Goal: Information Seeking & Learning: Compare options

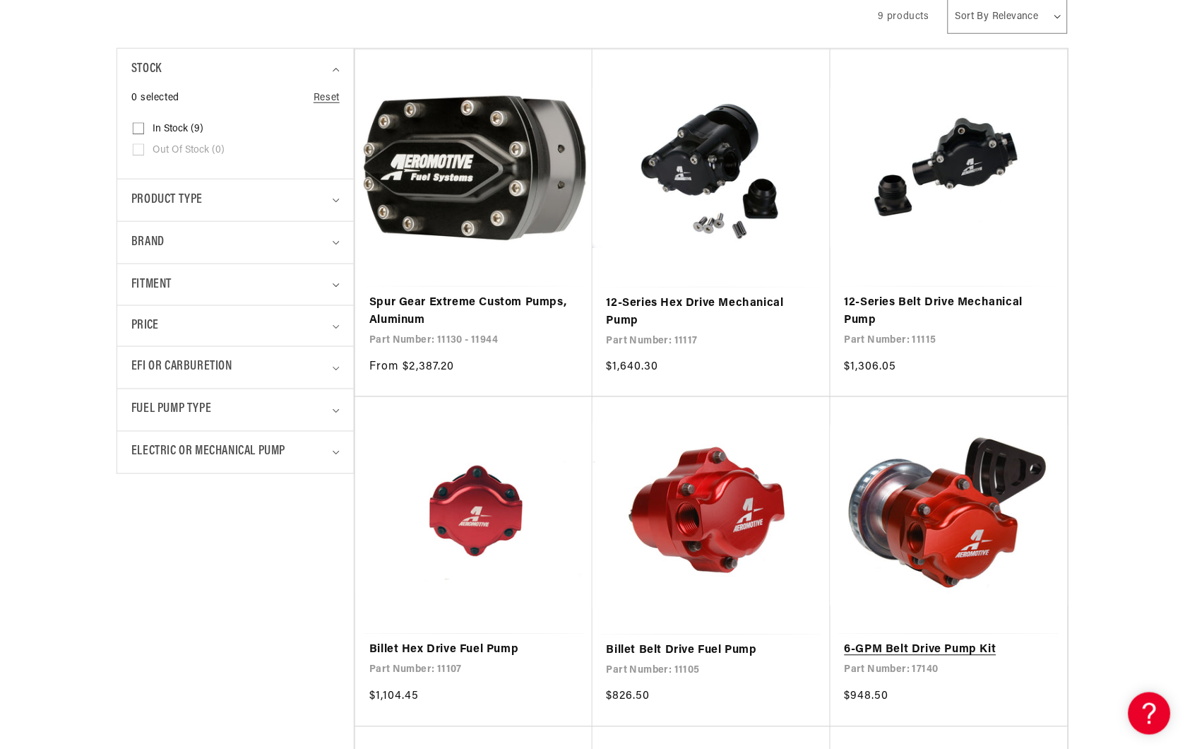
scroll to position [549, 0]
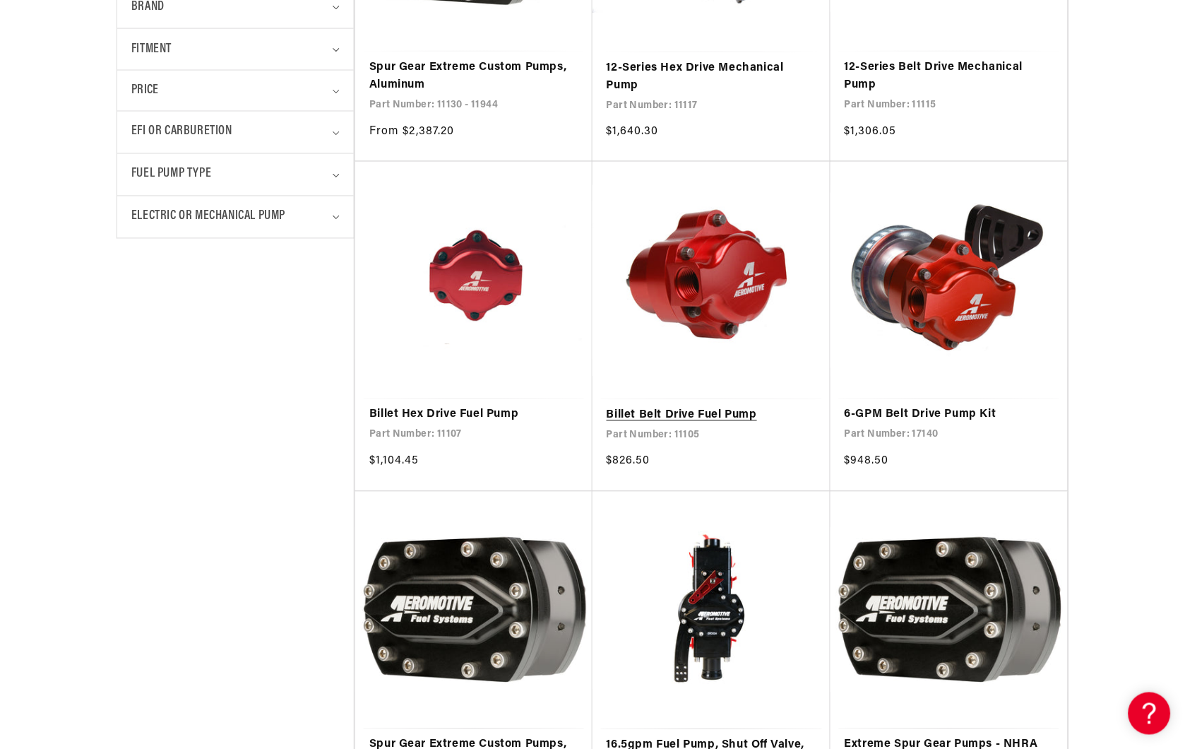
click at [696, 410] on link "Billet Belt Drive Fuel Pump" at bounding box center [712, 416] width 210 height 18
click at [678, 415] on link "Billet Belt Drive Fuel Pump" at bounding box center [712, 416] width 210 height 18
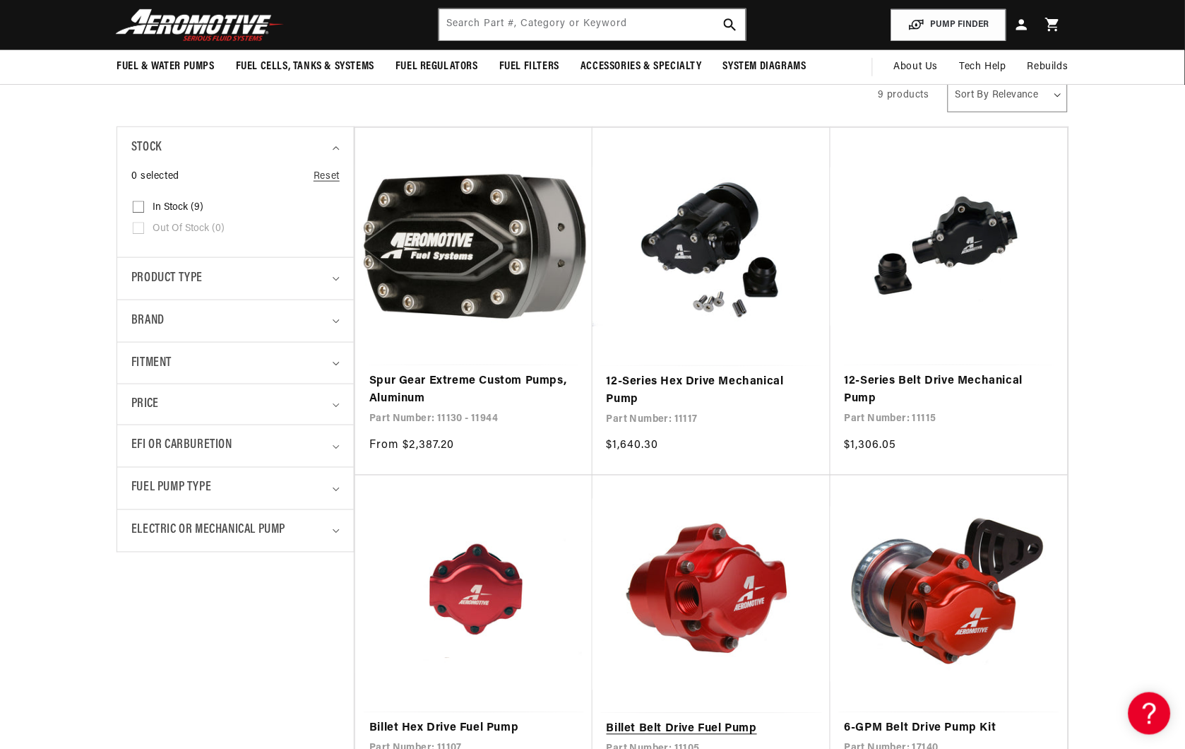
scroll to position [0, 0]
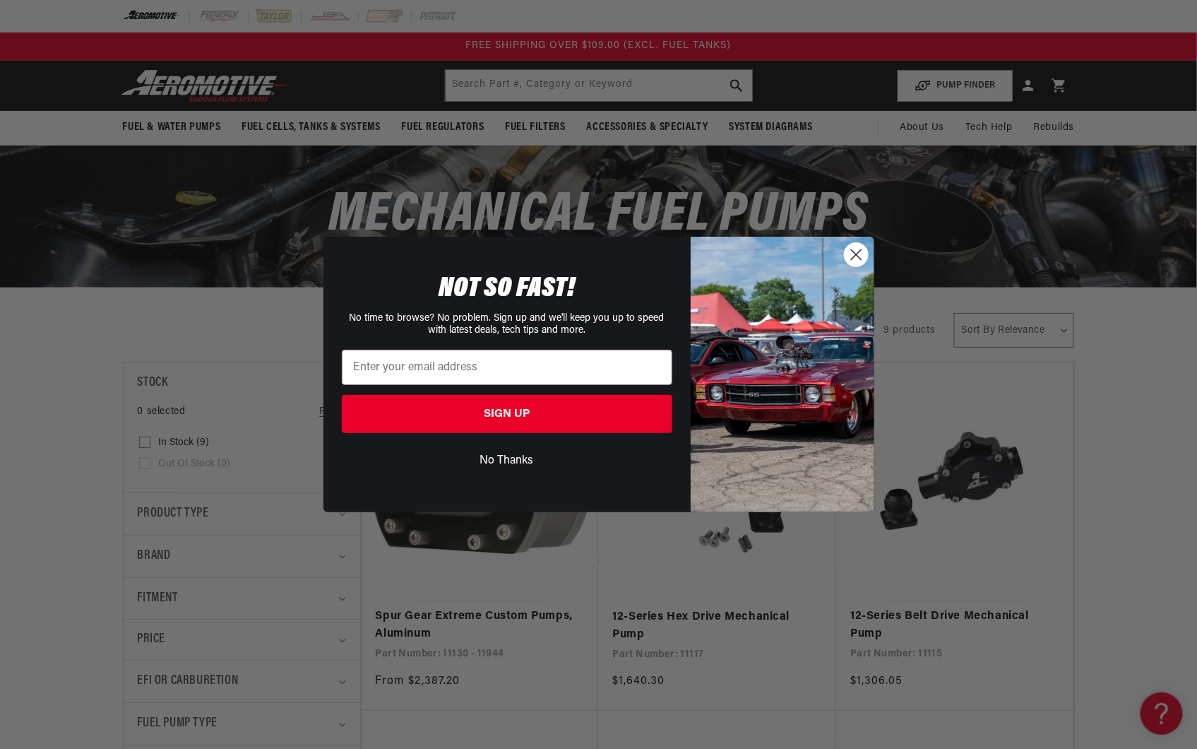
click at [97, 448] on div "Close dialog NOT SO FAST! No time to browse? No problem. Sign up and we'll keep…" at bounding box center [598, 374] width 1197 height 749
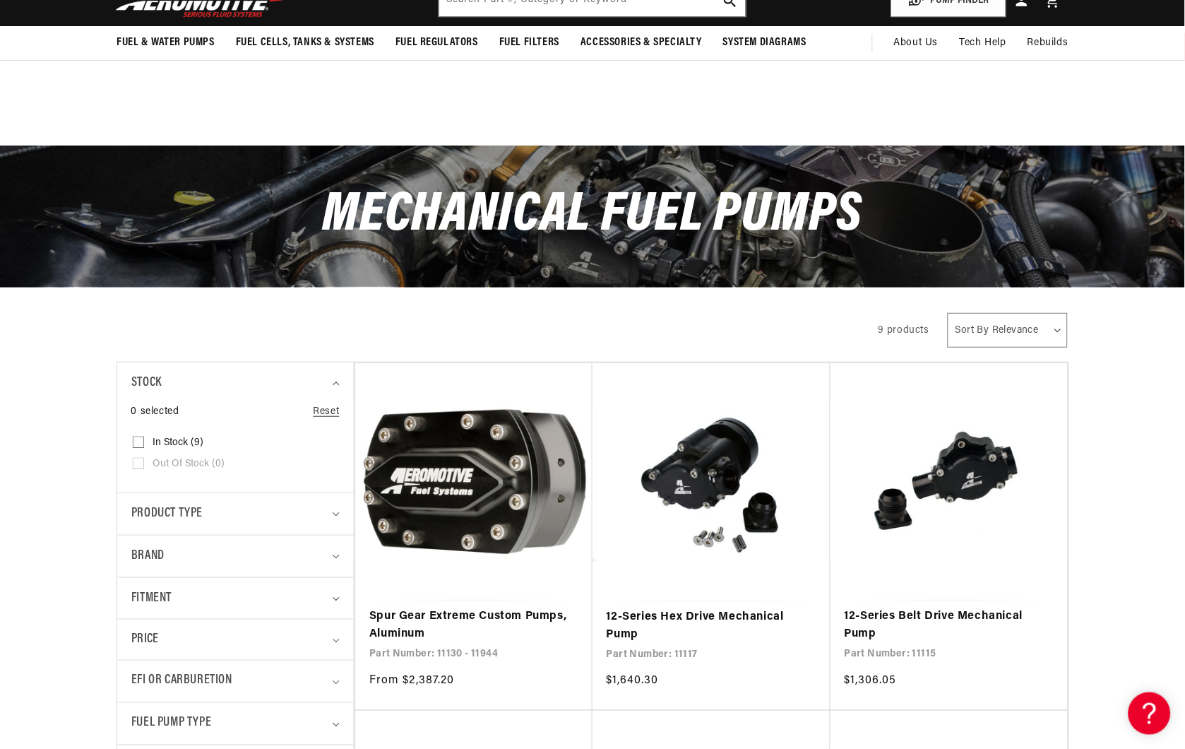
scroll to position [314, 0]
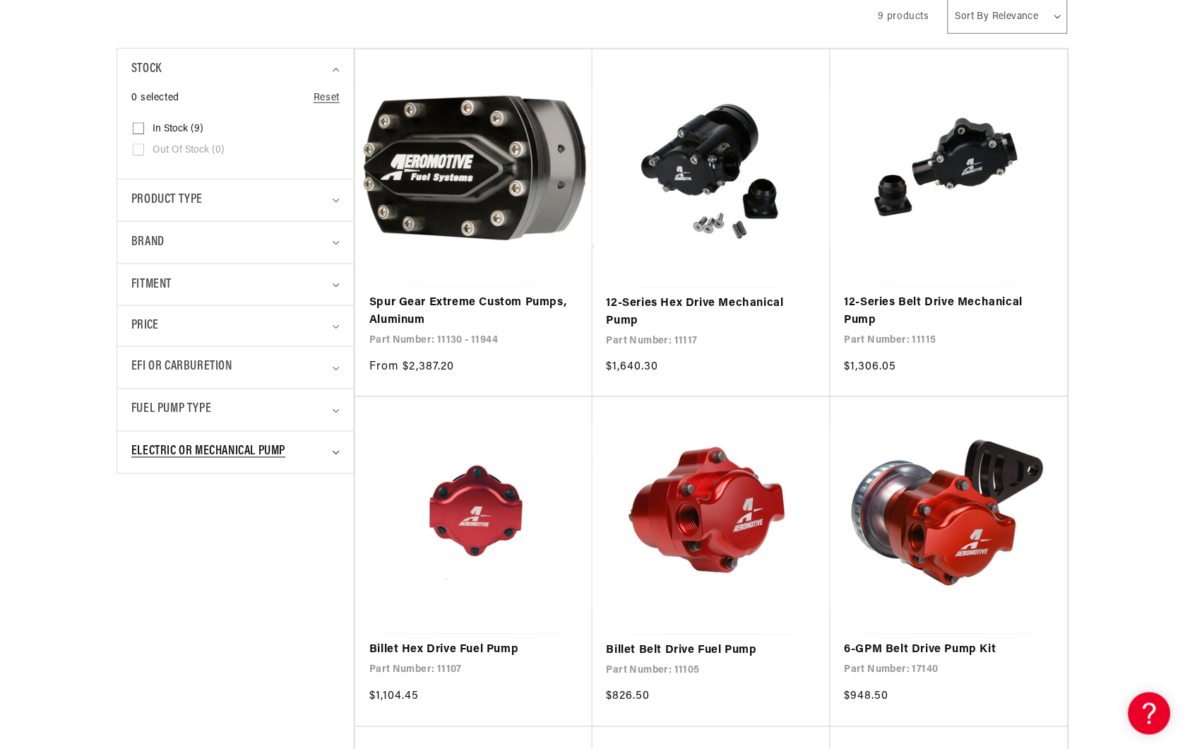
click at [332, 450] on summary "Electric or Mechanical Pump" at bounding box center [235, 453] width 208 height 42
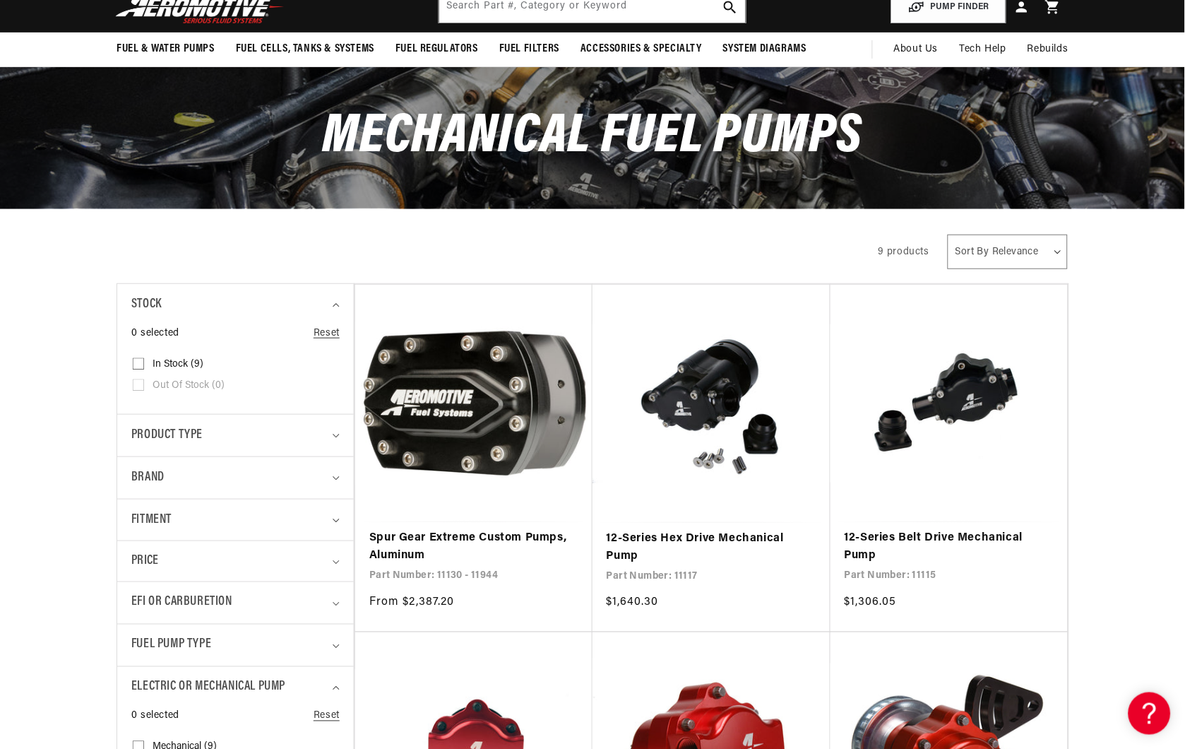
scroll to position [0, 0]
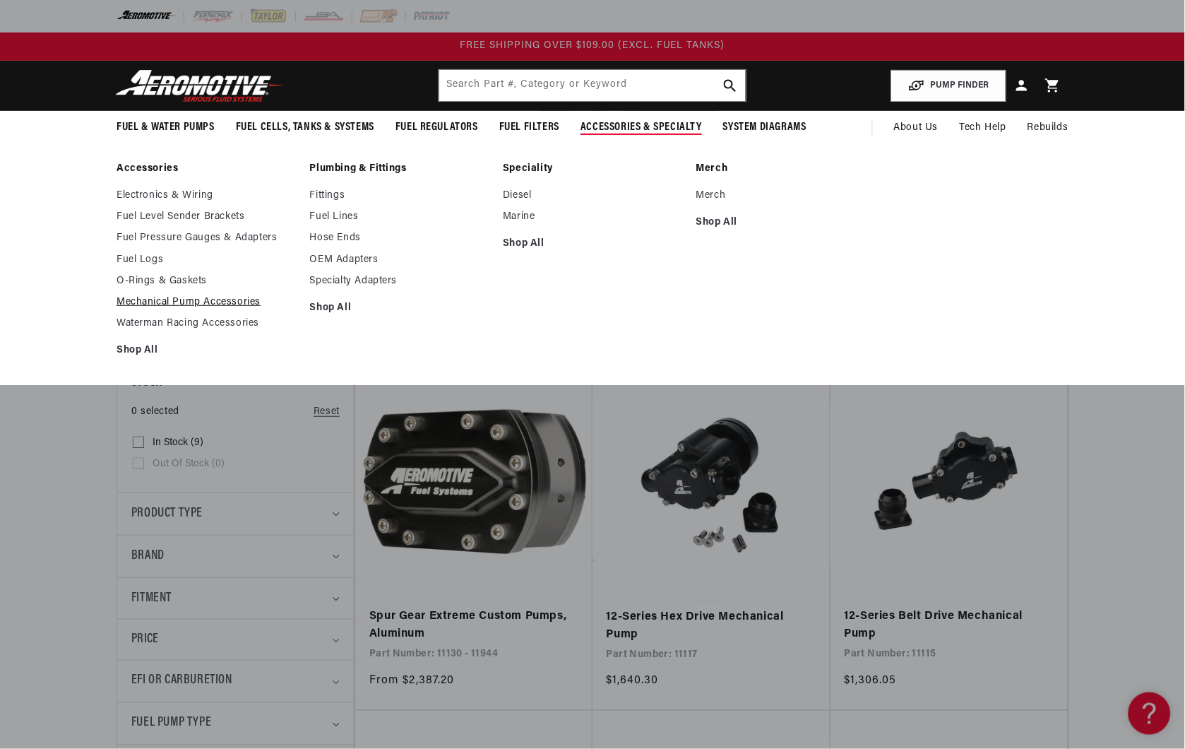
click at [203, 298] on link "Mechanical Pump Accessories" at bounding box center [206, 302] width 179 height 13
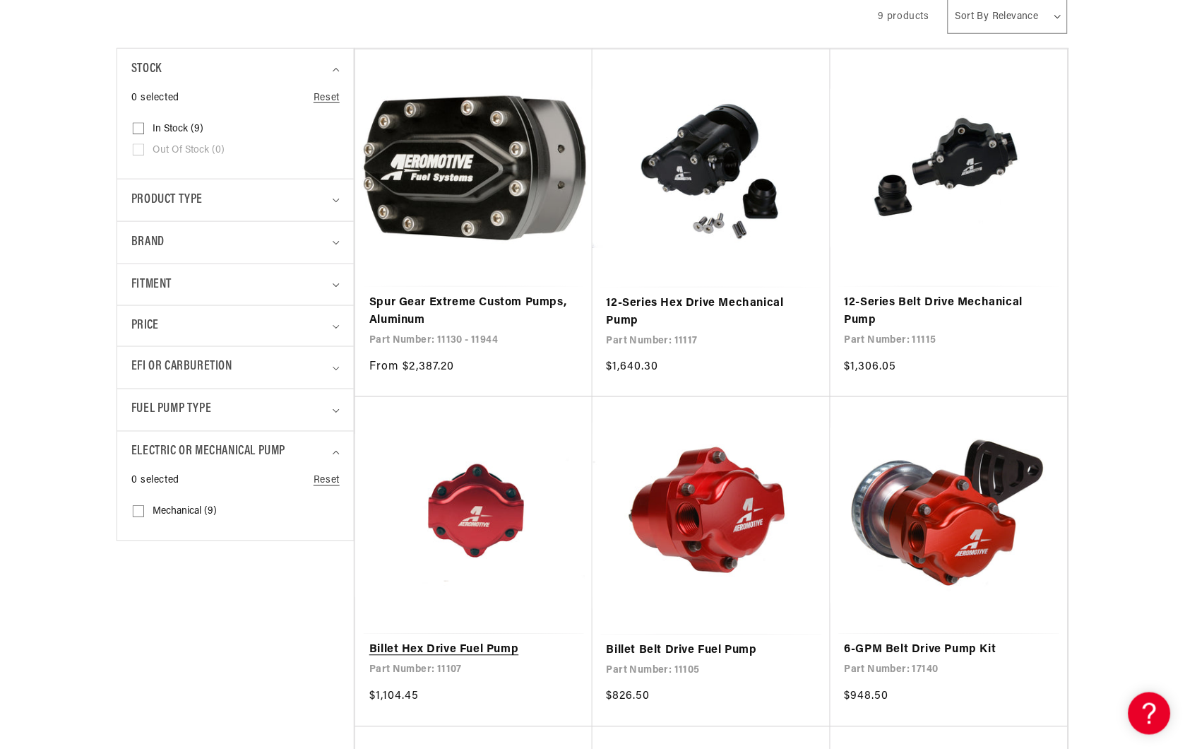
scroll to position [549, 0]
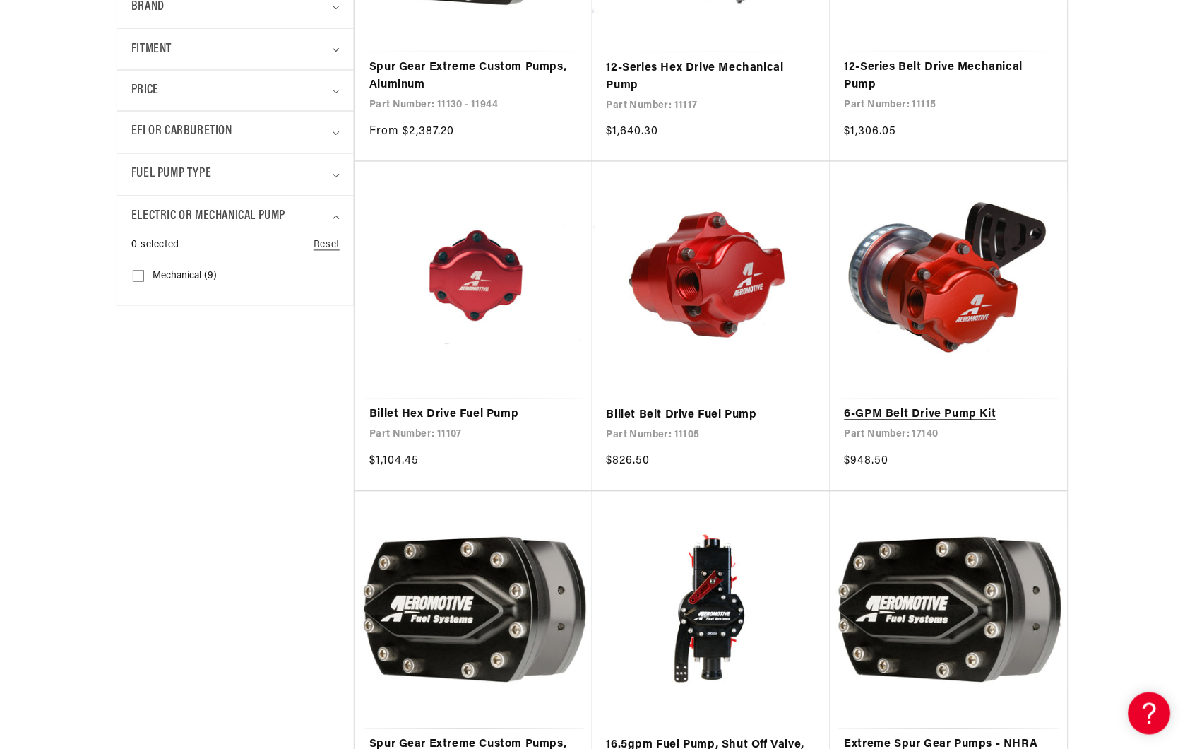
click at [955, 415] on link "6-GPM Belt Drive Pump Kit" at bounding box center [949, 415] width 209 height 18
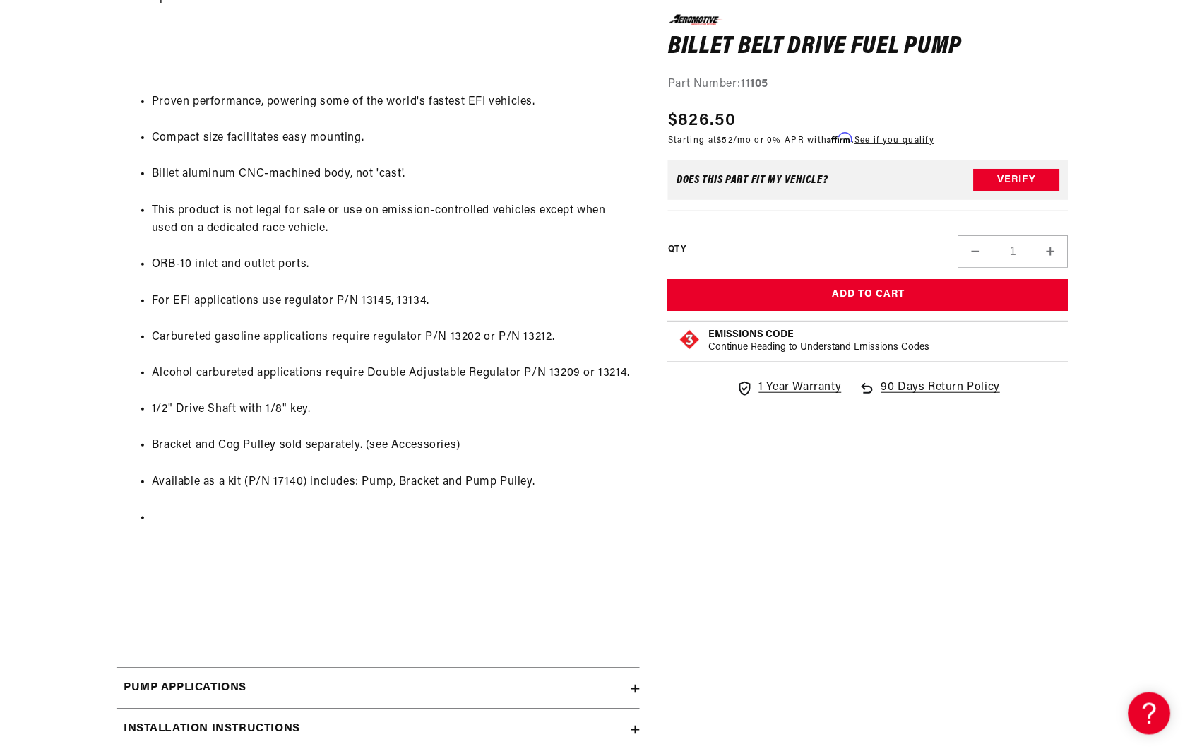
scroll to position [1648, 0]
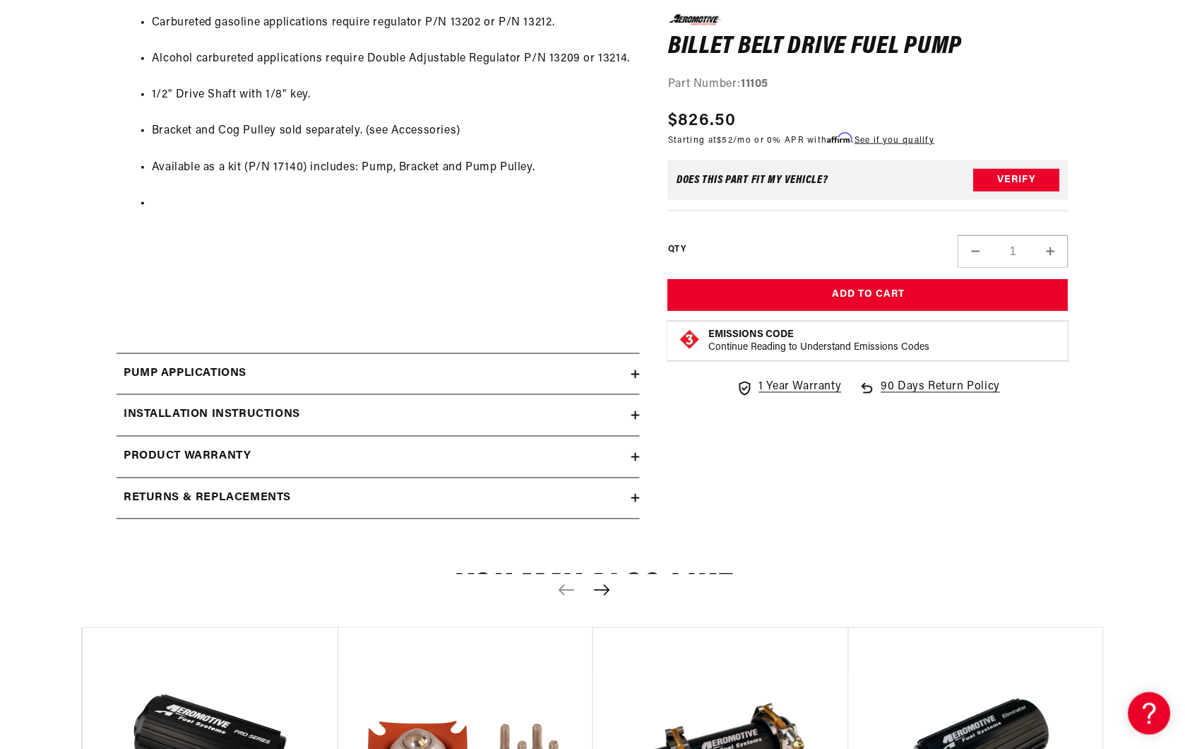
click at [629, 367] on div "Pump Applications" at bounding box center [374, 374] width 515 height 18
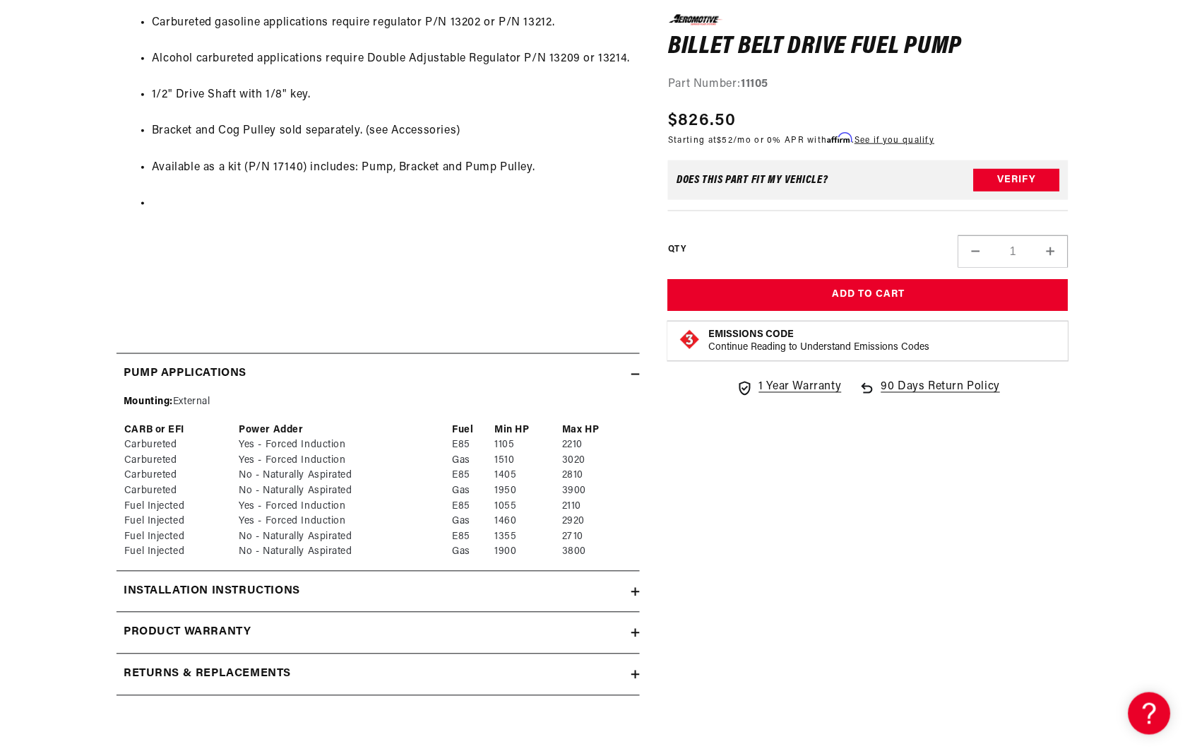
scroll to position [1177, 0]
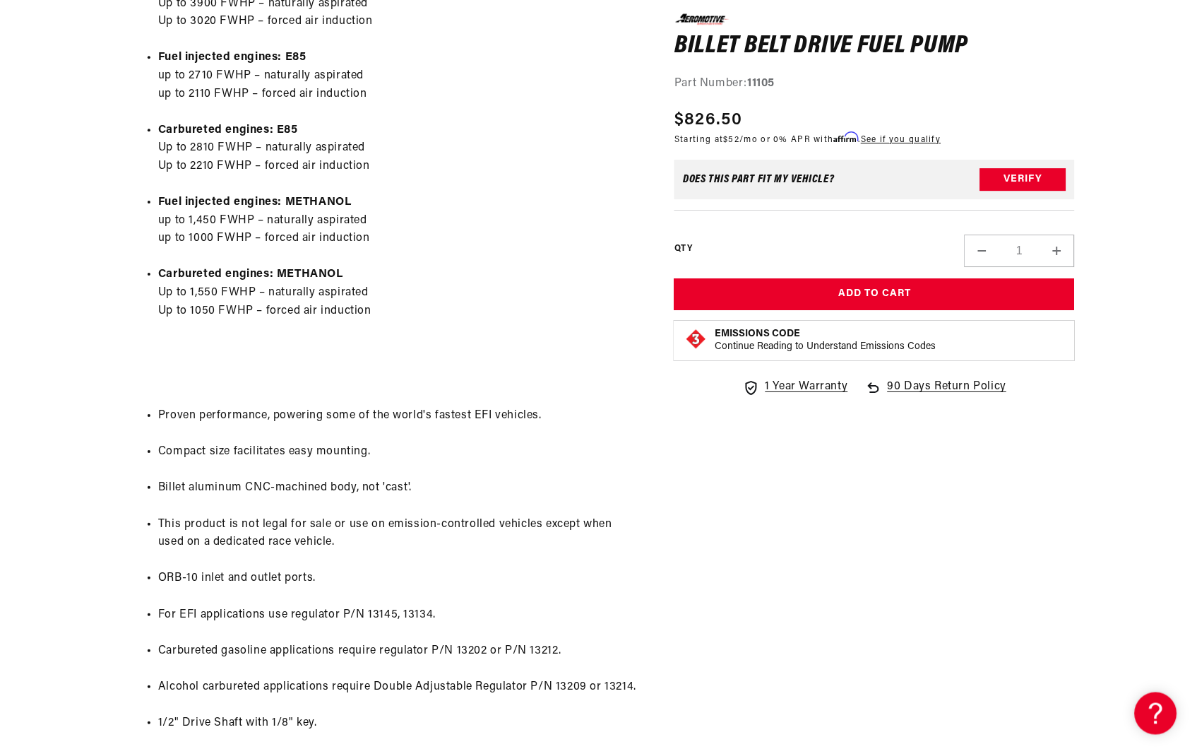
scroll to position [1177, 0]
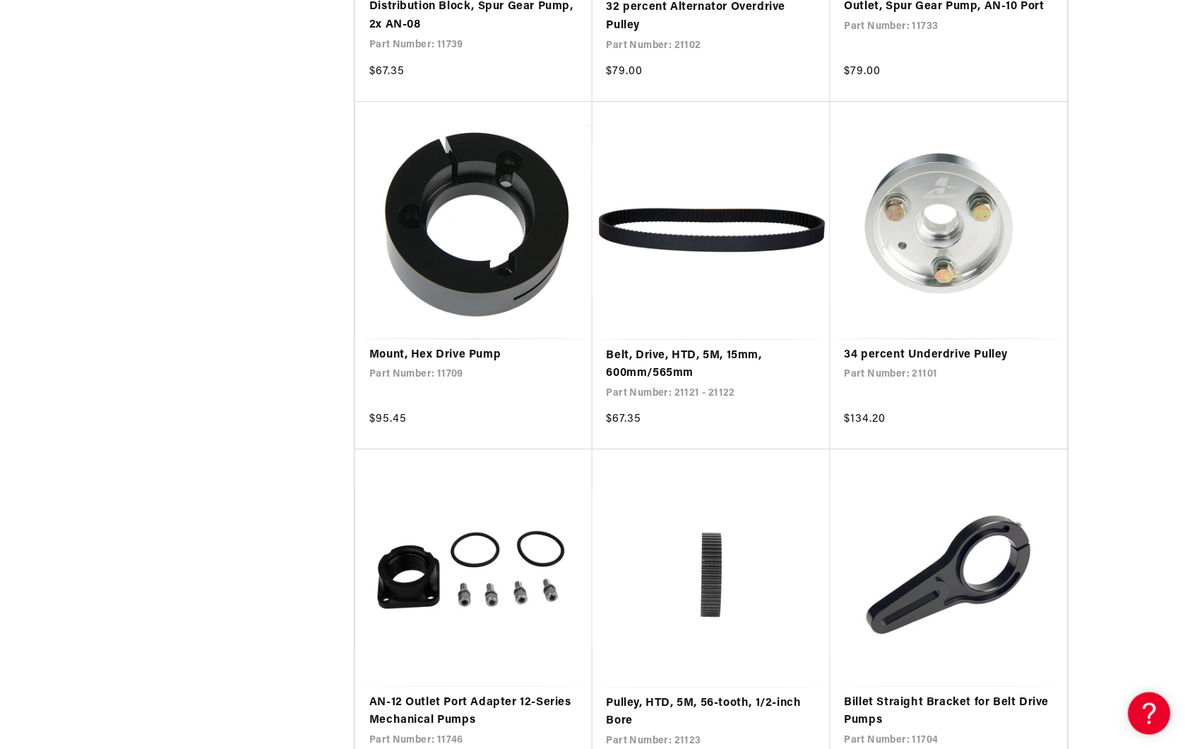
scroll to position [2511, 0]
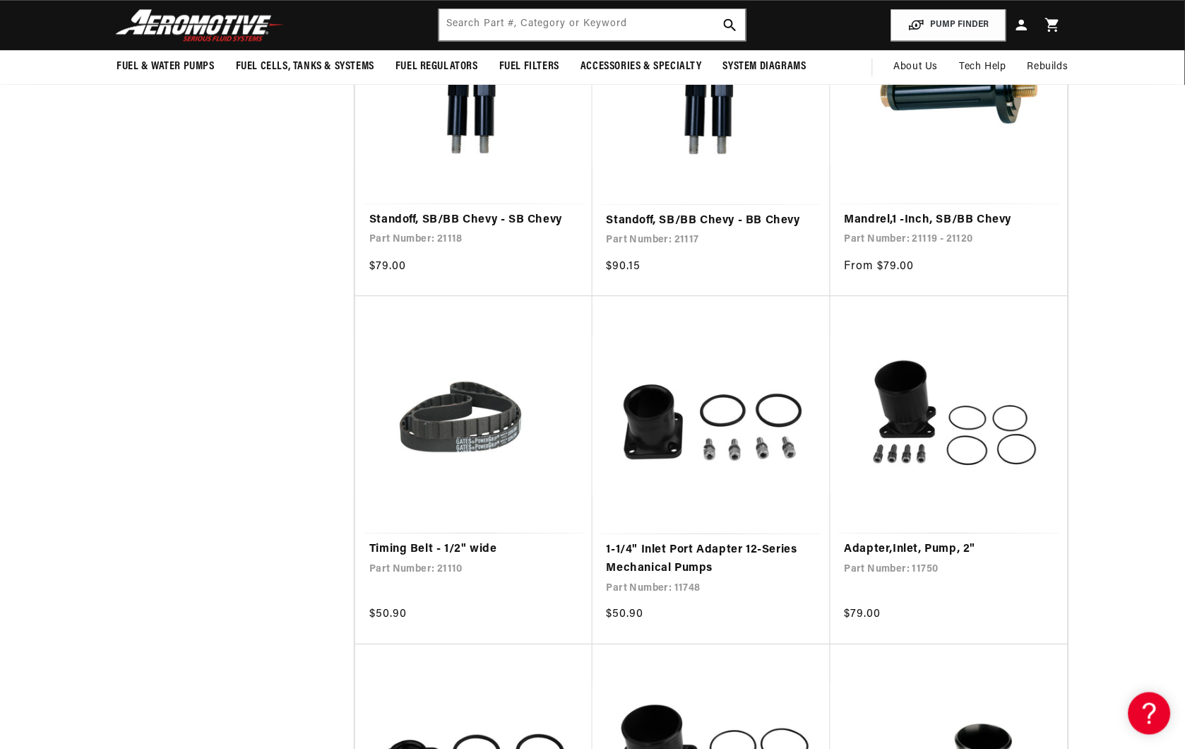
scroll to position [3061, 0]
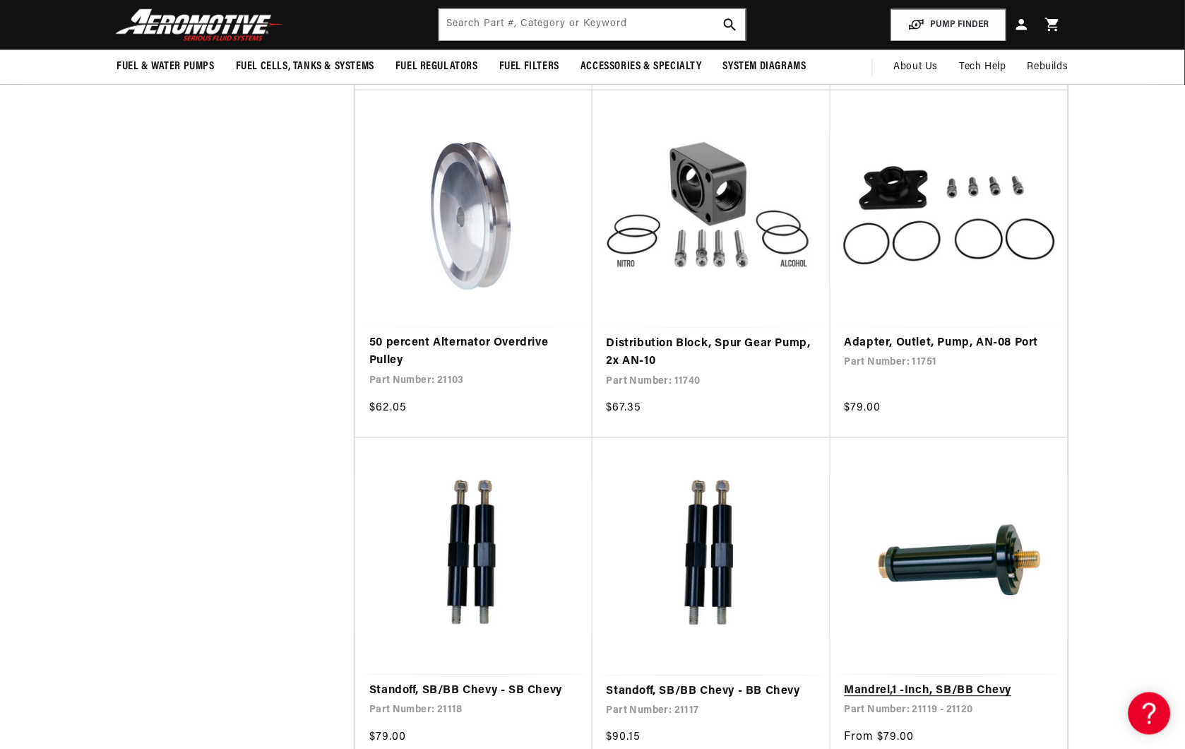
click at [930, 689] on link "Mandrel,1 -Inch, SB/BB Chevy" at bounding box center [949, 691] width 209 height 18
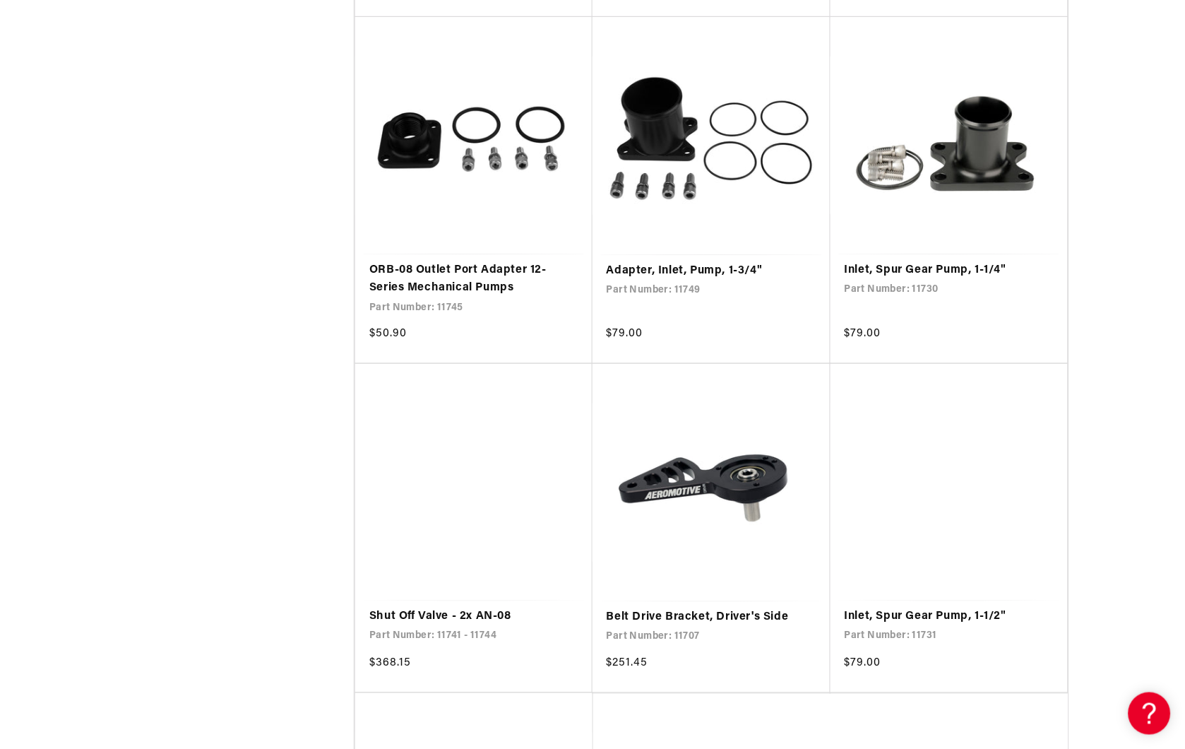
scroll to position [4630, 0]
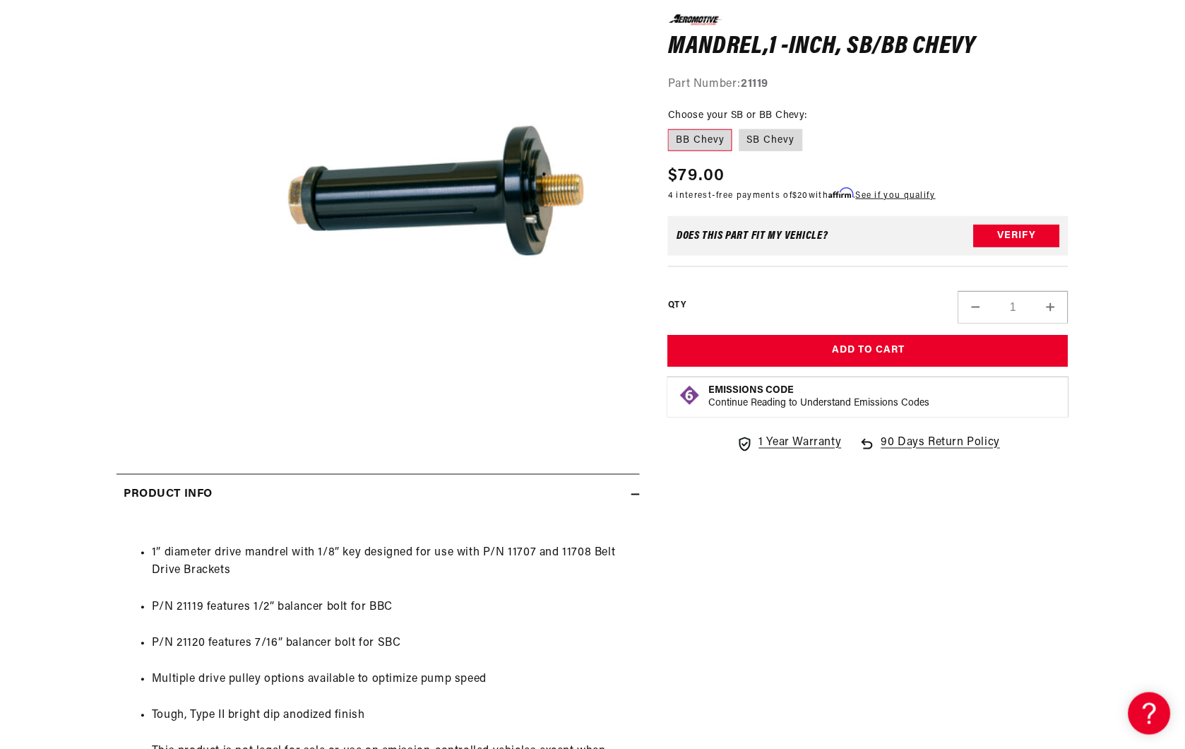
scroll to position [392, 0]
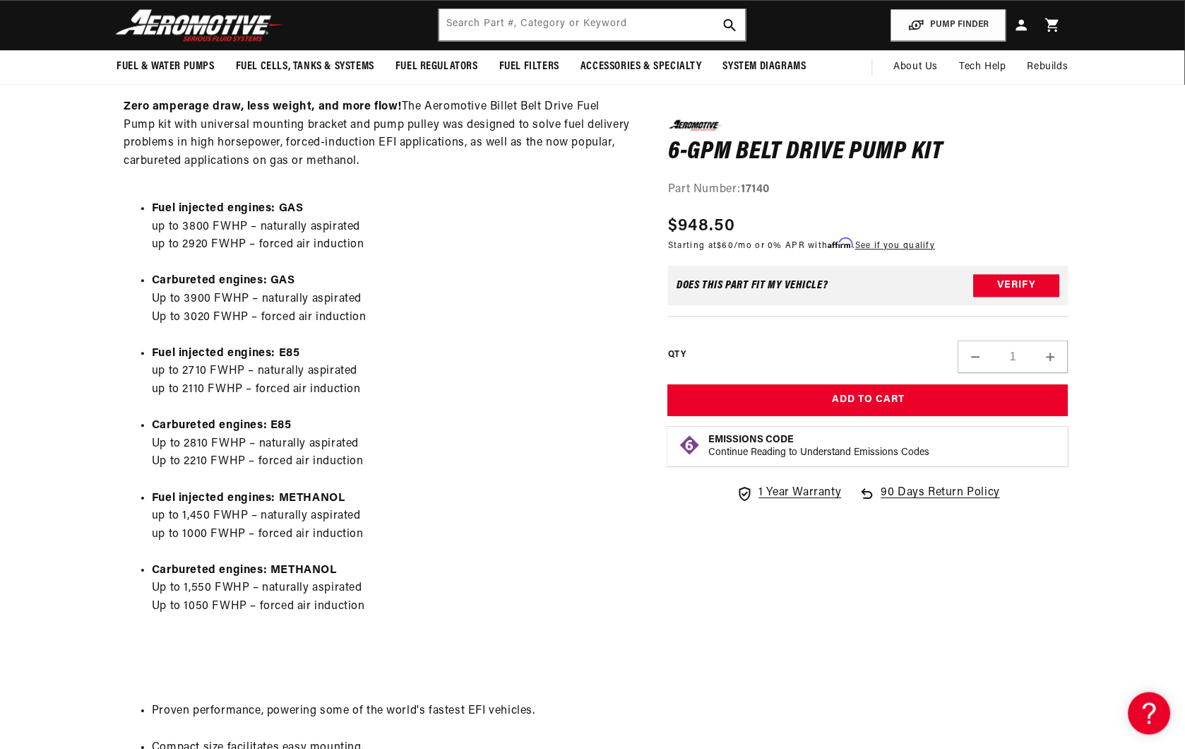
scroll to position [157, 0]
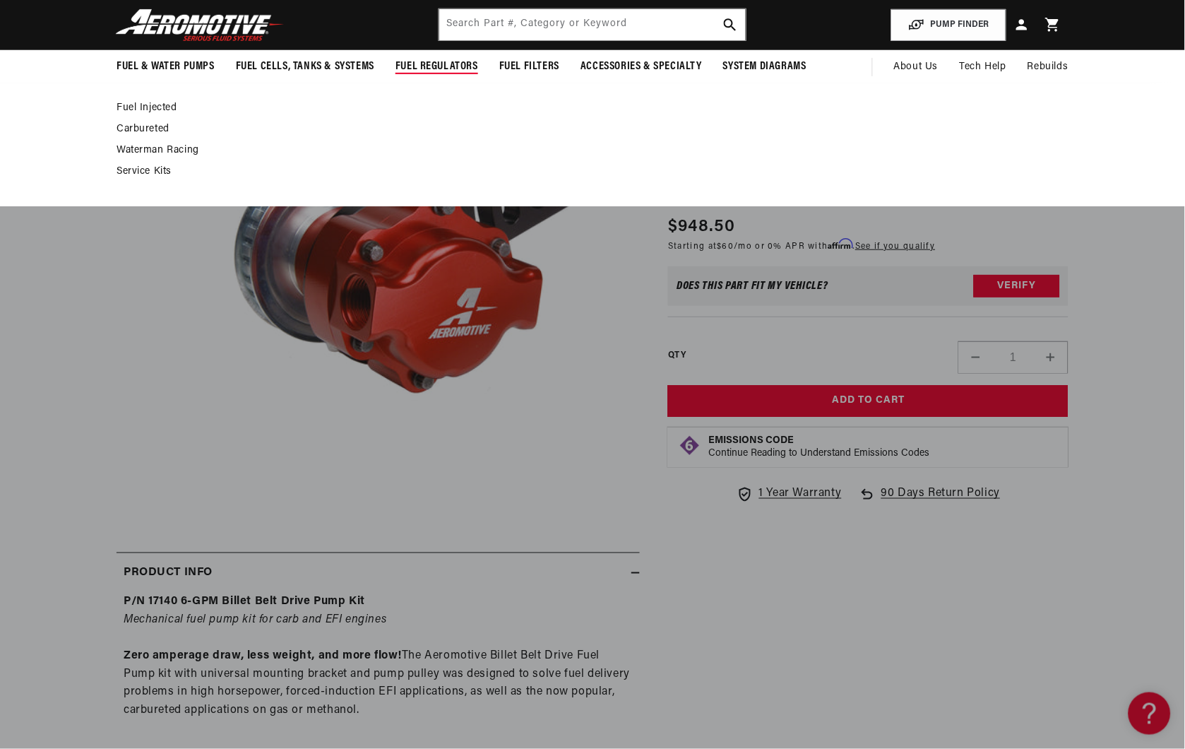
click at [140, 104] on link "Fuel Injected" at bounding box center [586, 108] width 938 height 13
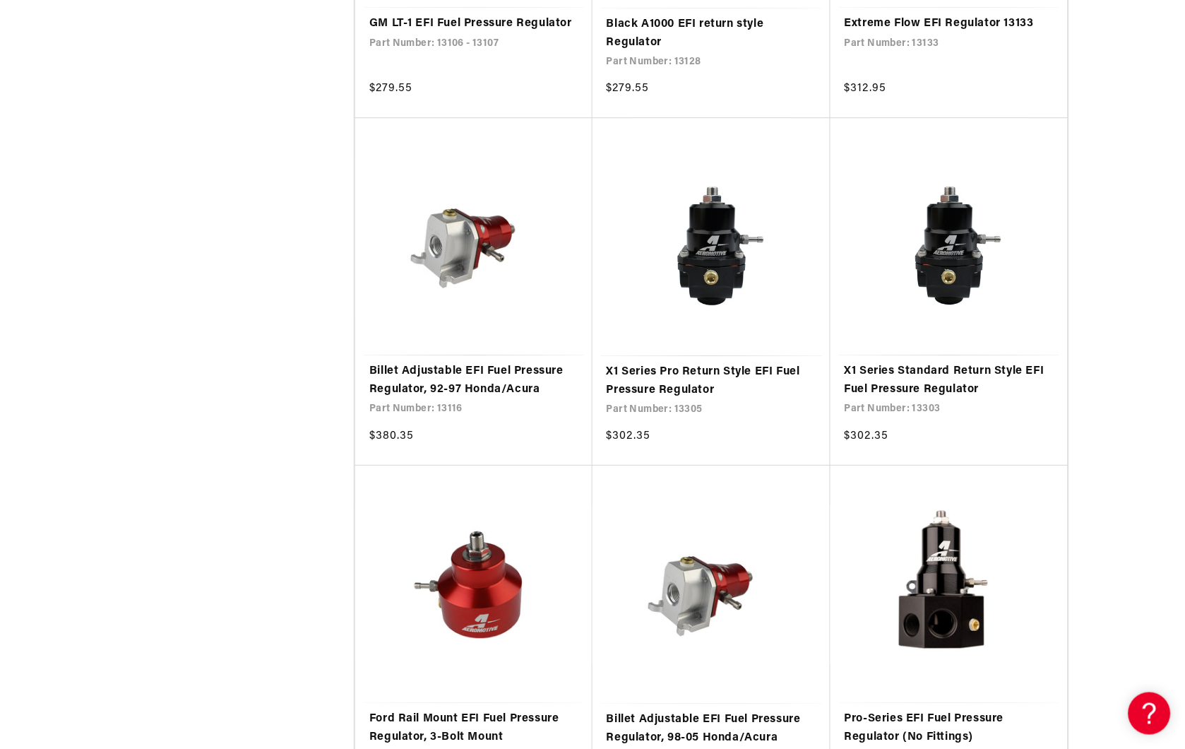
scroll to position [2511, 0]
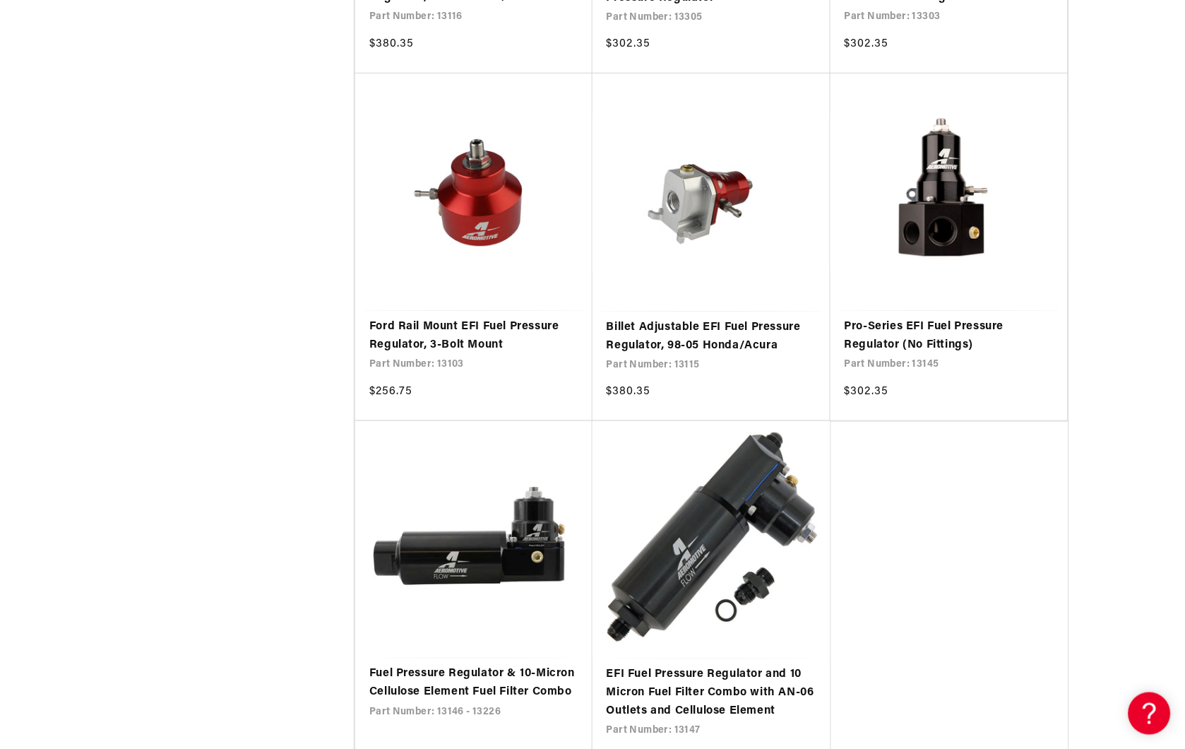
scroll to position [2825, 0]
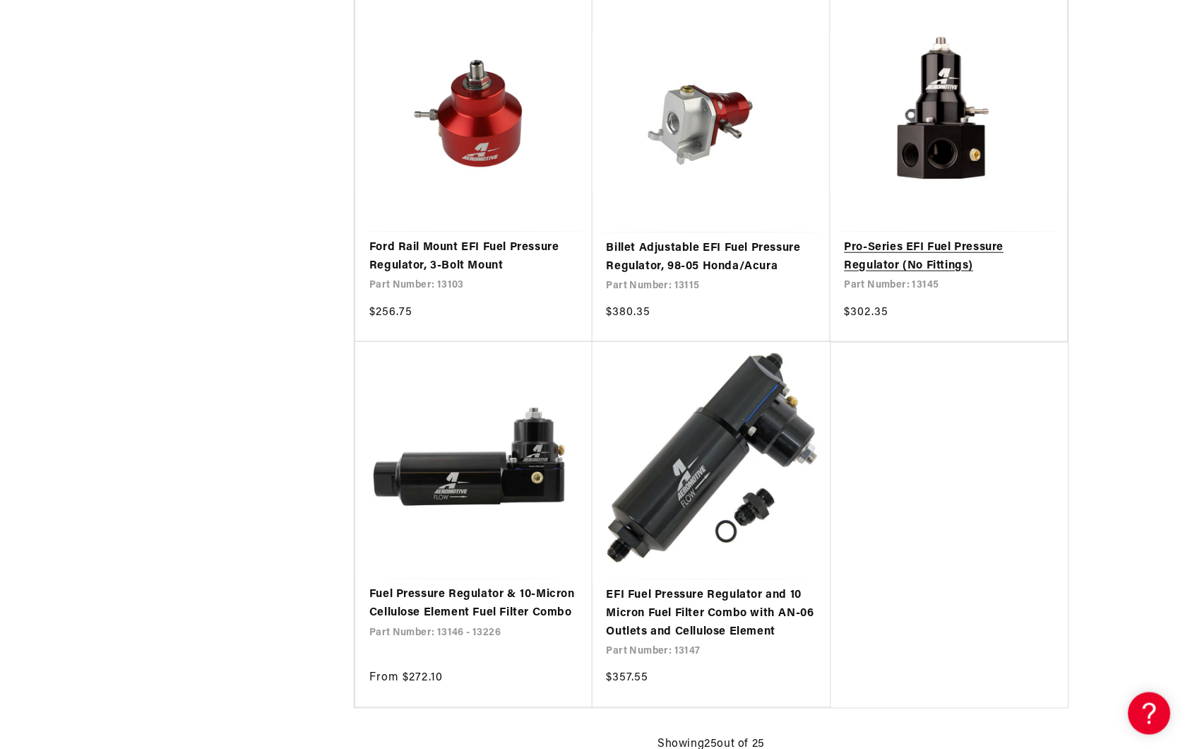
click at [913, 243] on link "Pro-Series EFI Fuel Pressure Regulator (No Fittings)" at bounding box center [949, 257] width 209 height 36
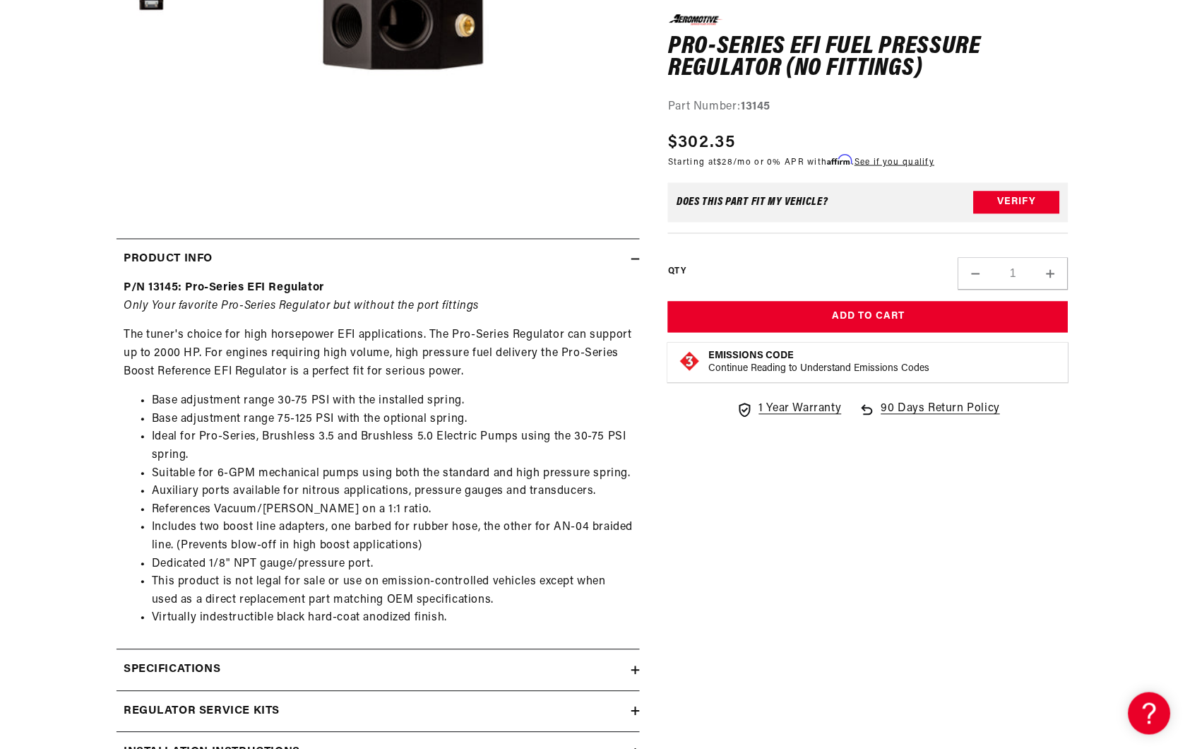
scroll to position [549, 0]
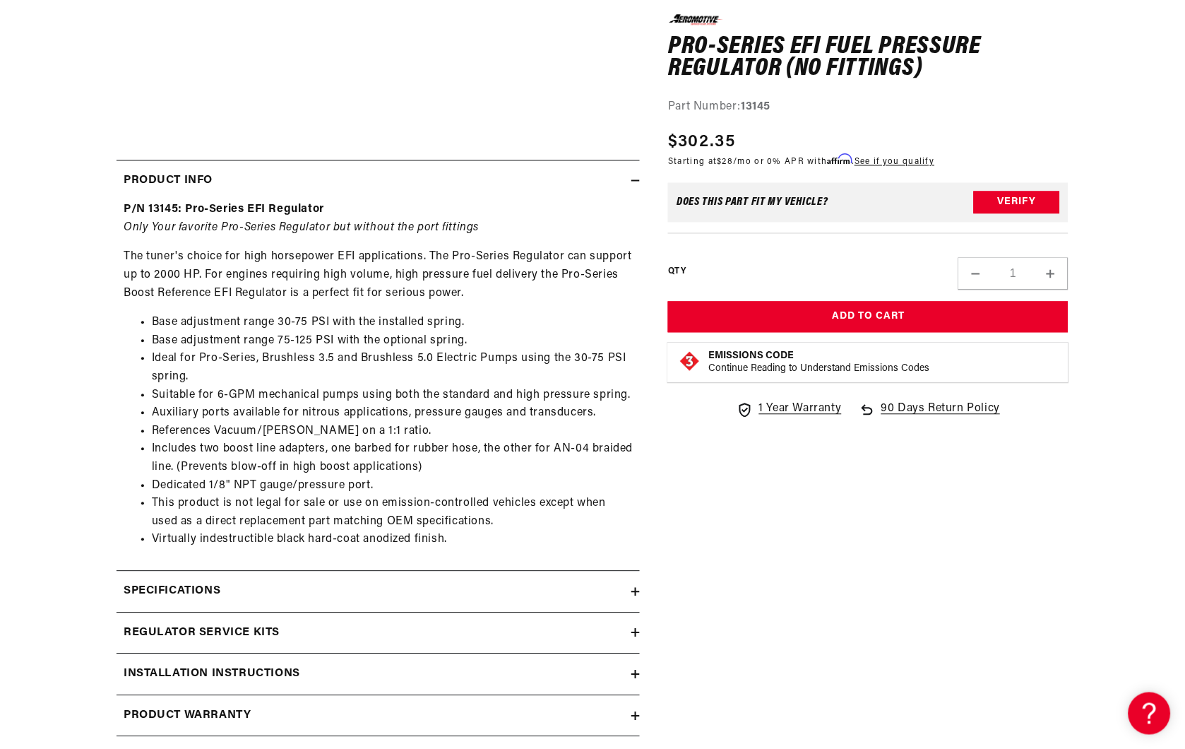
click at [629, 588] on div "Specifications" at bounding box center [374, 592] width 515 height 18
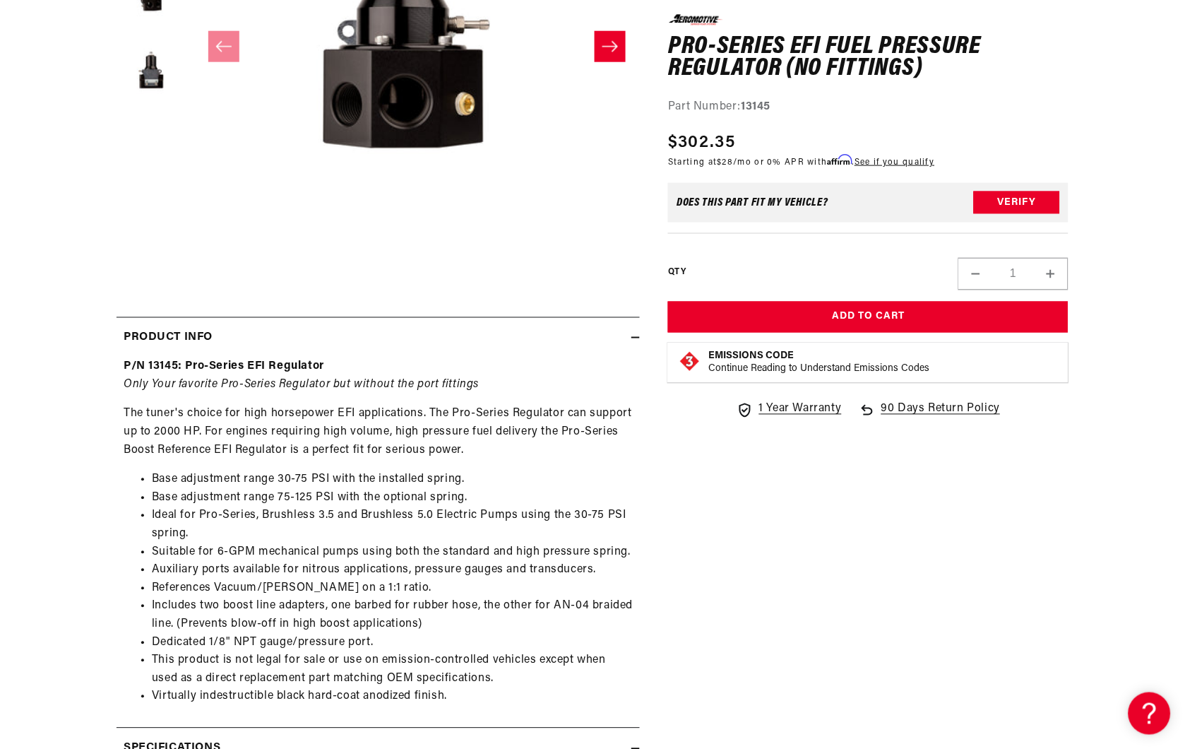
scroll to position [0, 0]
